Goal: Navigation & Orientation: Find specific page/section

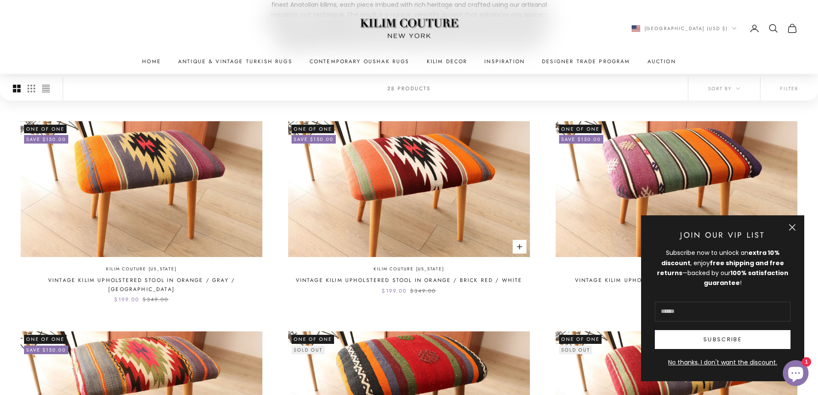
scroll to position [172, 0]
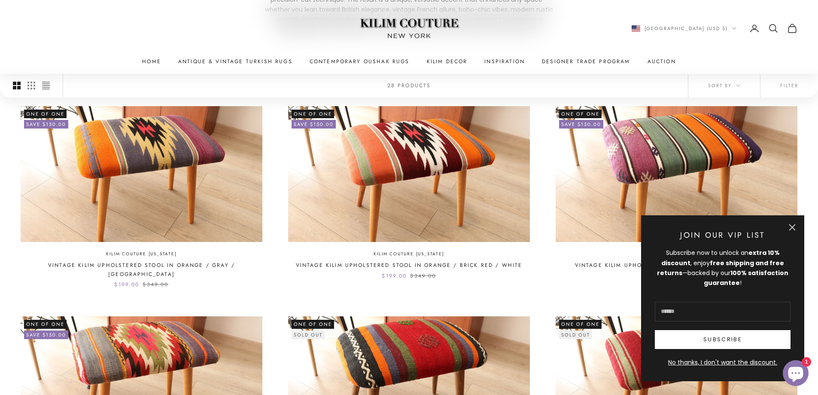
click at [795, 226] on button "Close" at bounding box center [792, 227] width 7 height 7
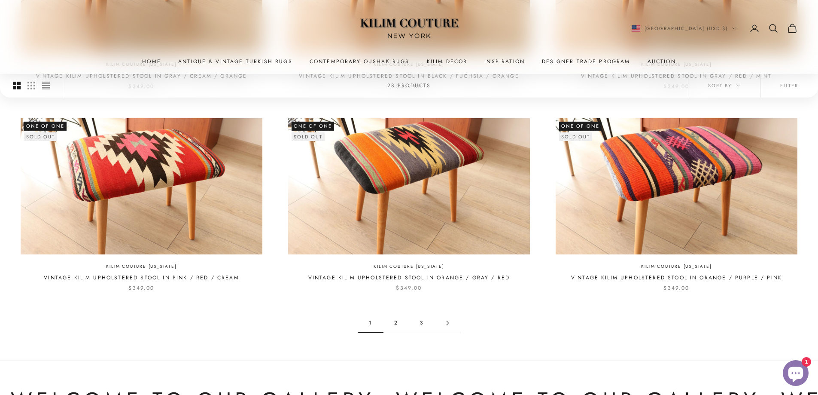
scroll to position [945, 0]
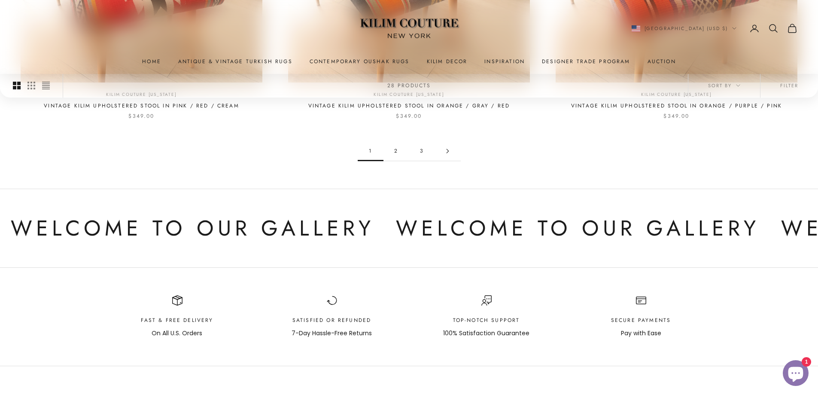
click at [393, 141] on link "2" at bounding box center [397, 150] width 26 height 19
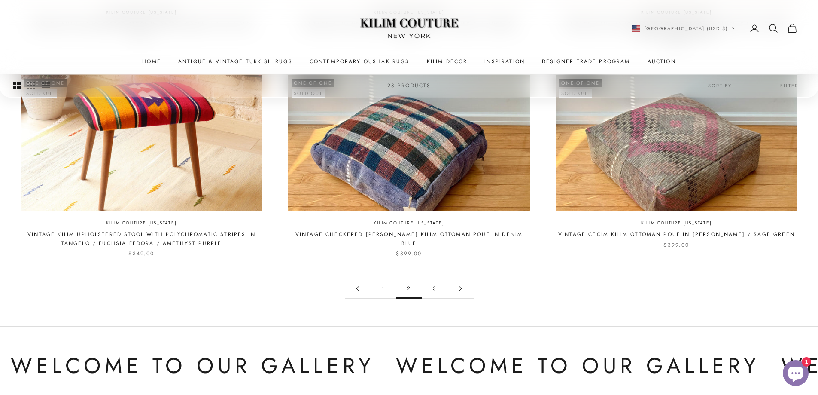
scroll to position [902, 0]
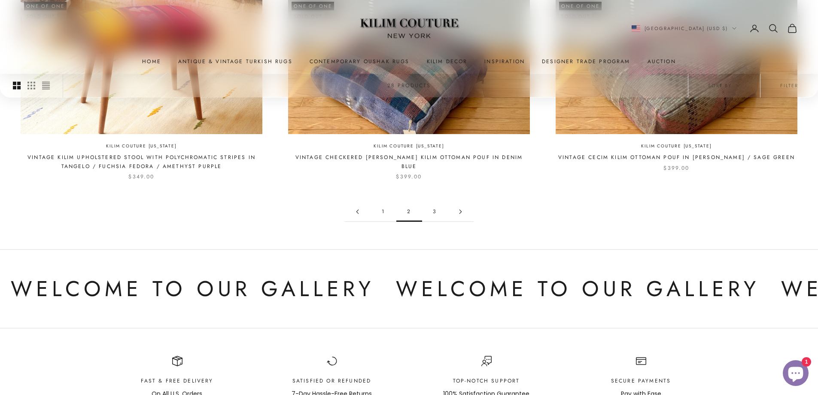
click at [434, 202] on link "3" at bounding box center [435, 211] width 26 height 19
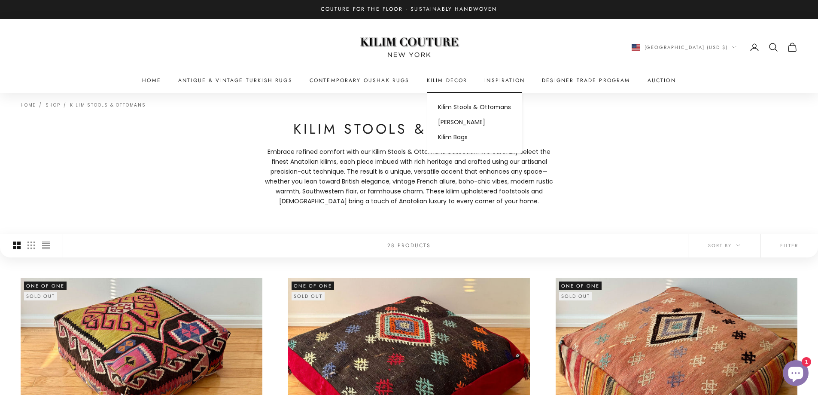
click at [461, 79] on summary "Kilim Decor" at bounding box center [447, 80] width 41 height 9
